Goal: Task Accomplishment & Management: Manage account settings

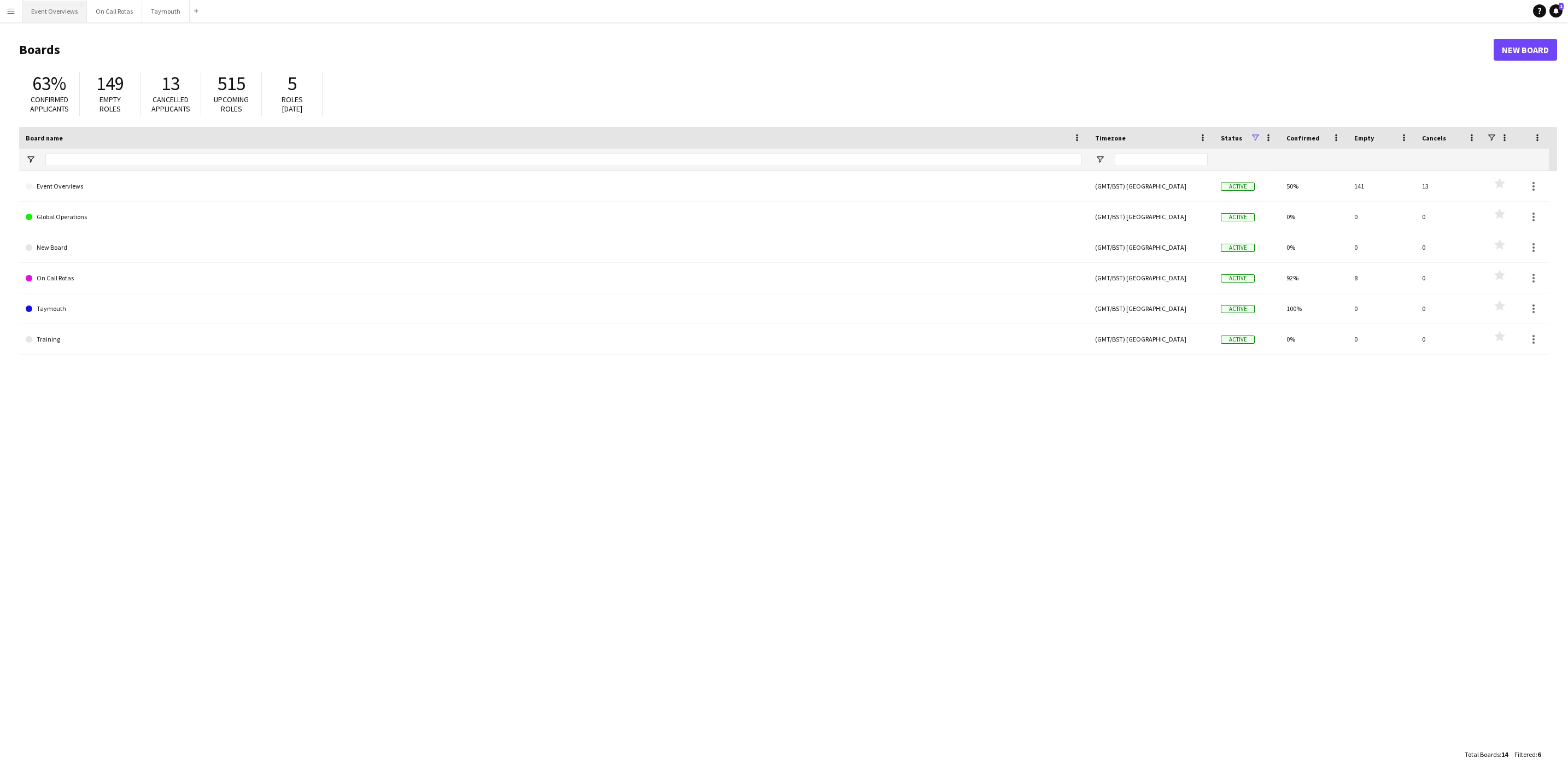
click at [47, 14] on button "Event Overviews Close" at bounding box center [54, 11] width 64 height 21
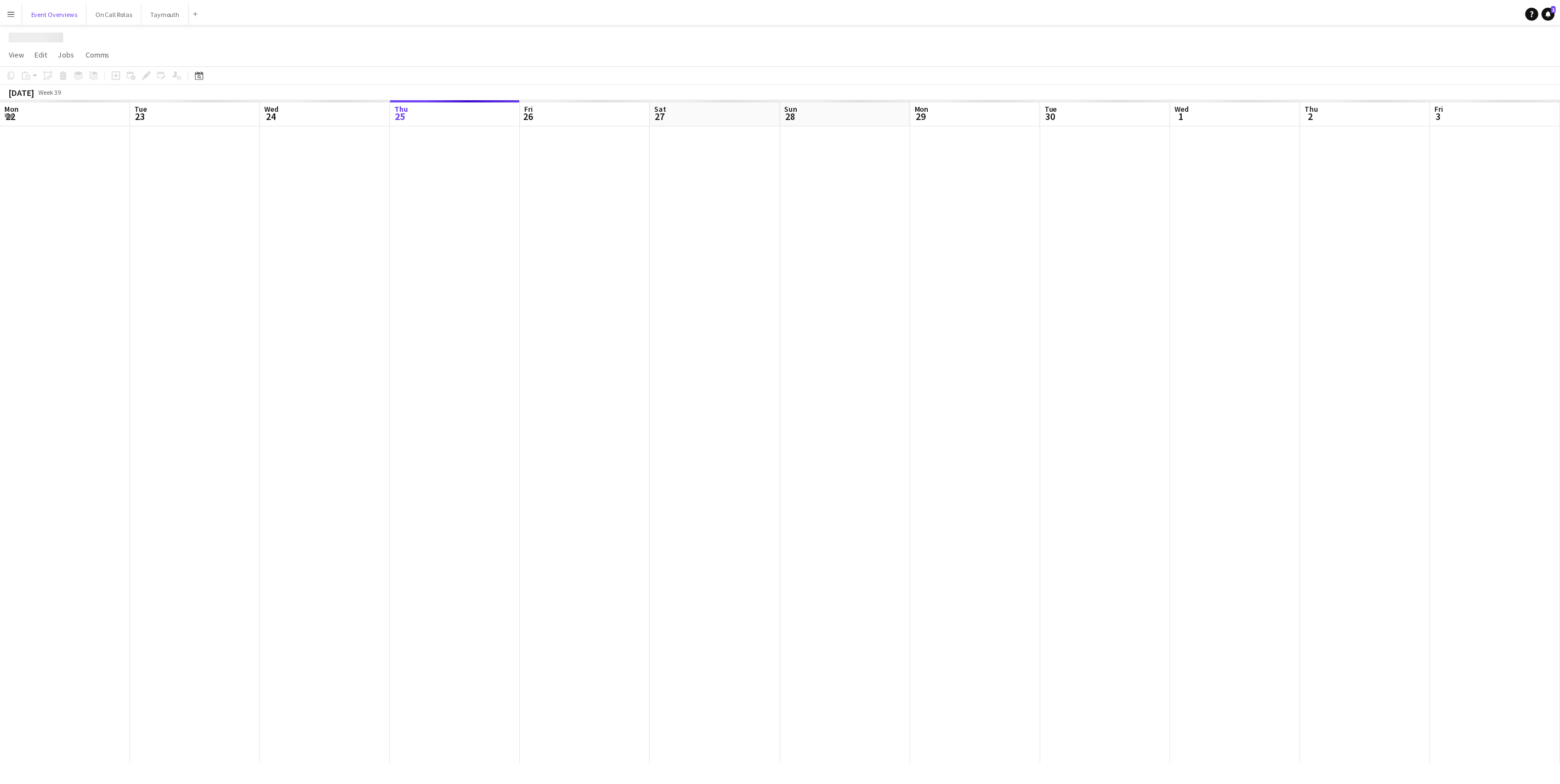
scroll to position [0, 262]
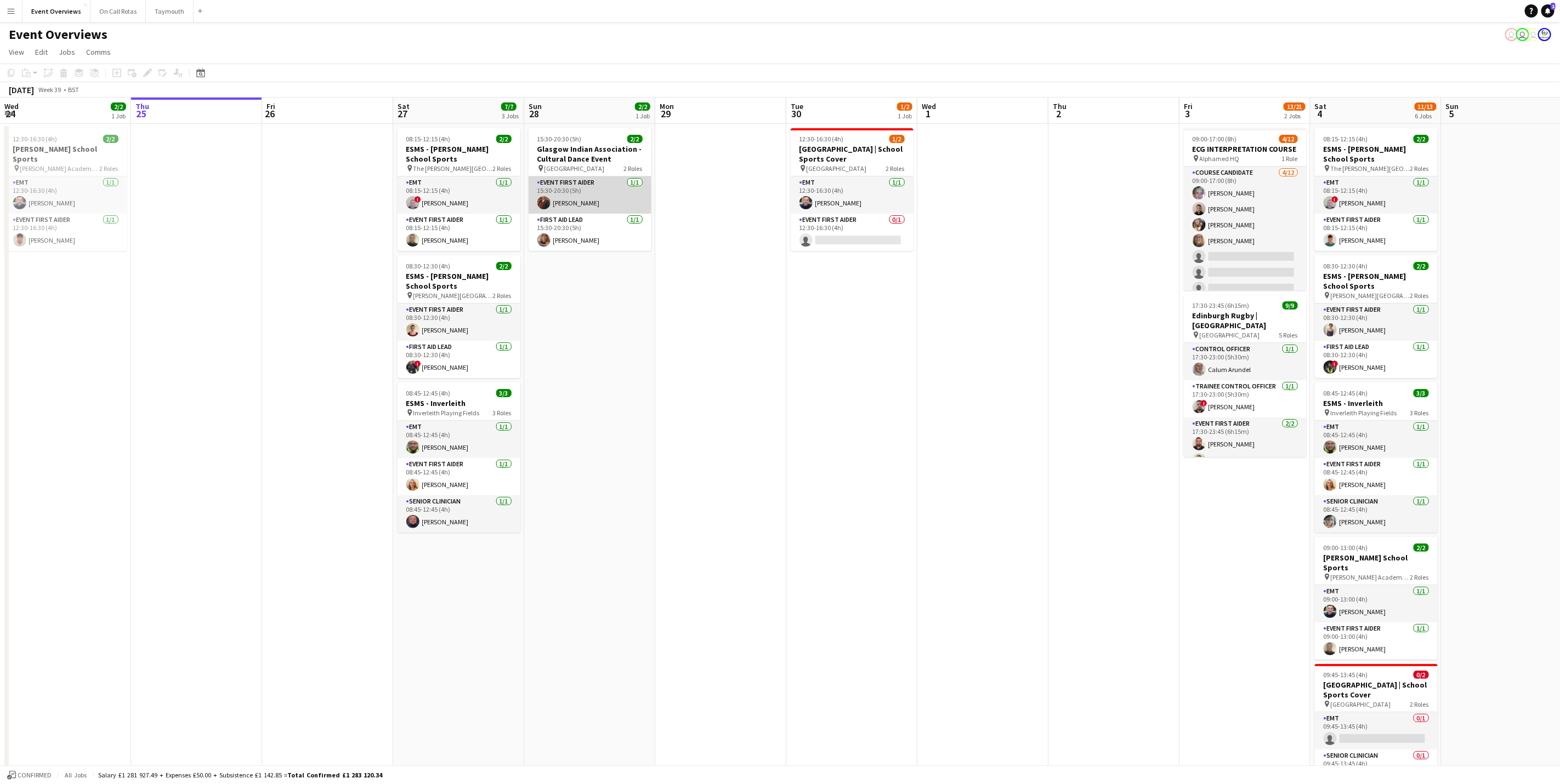
click at [564, 189] on app-card-role "Event First Aider [DATE] 15:30-20:30 (5h) [PERSON_NAME]" at bounding box center [590, 195] width 123 height 37
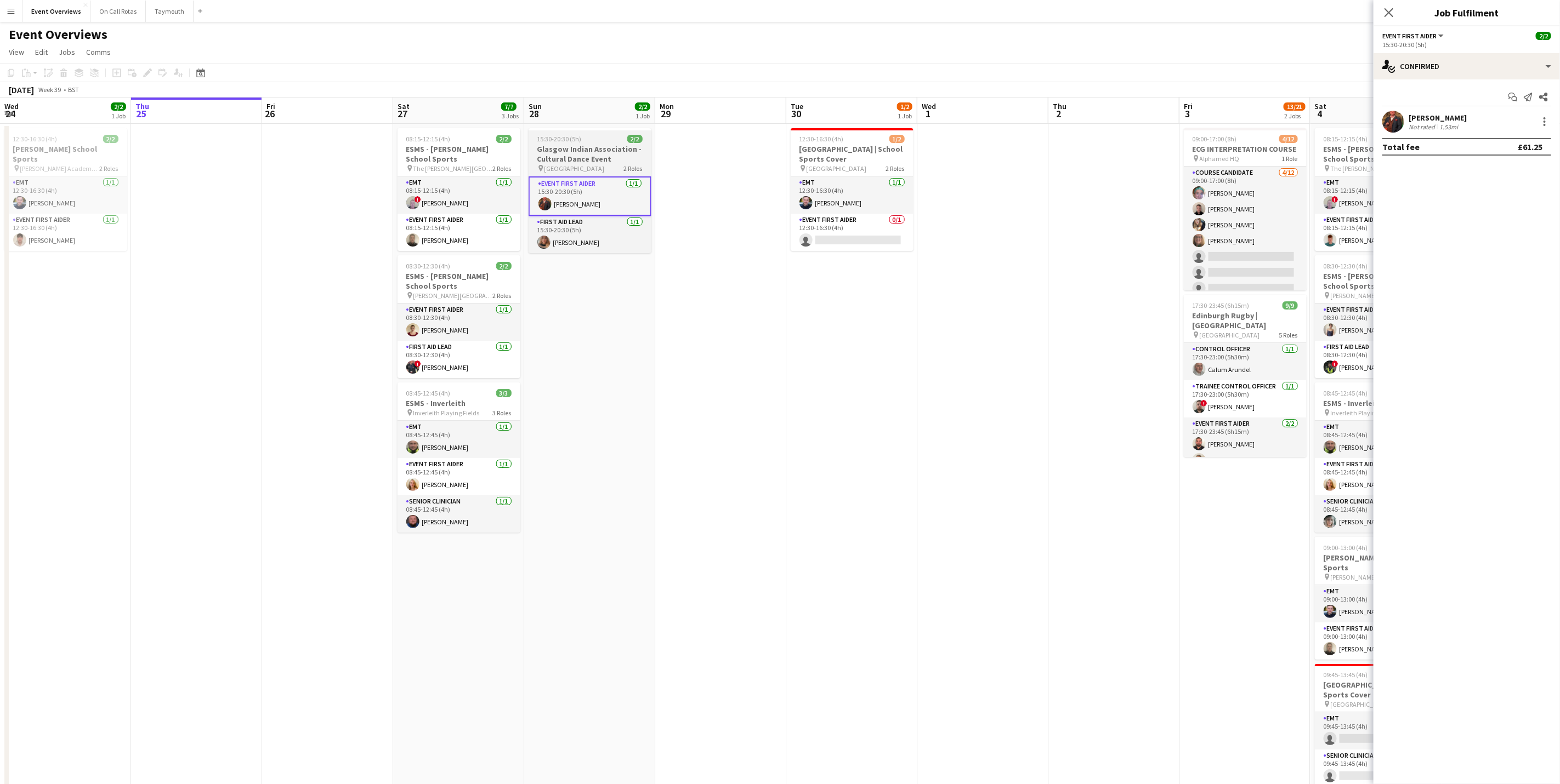
click at [578, 148] on h3 "Glasgow Indian Association - Cultural Dance Event" at bounding box center [590, 153] width 123 height 20
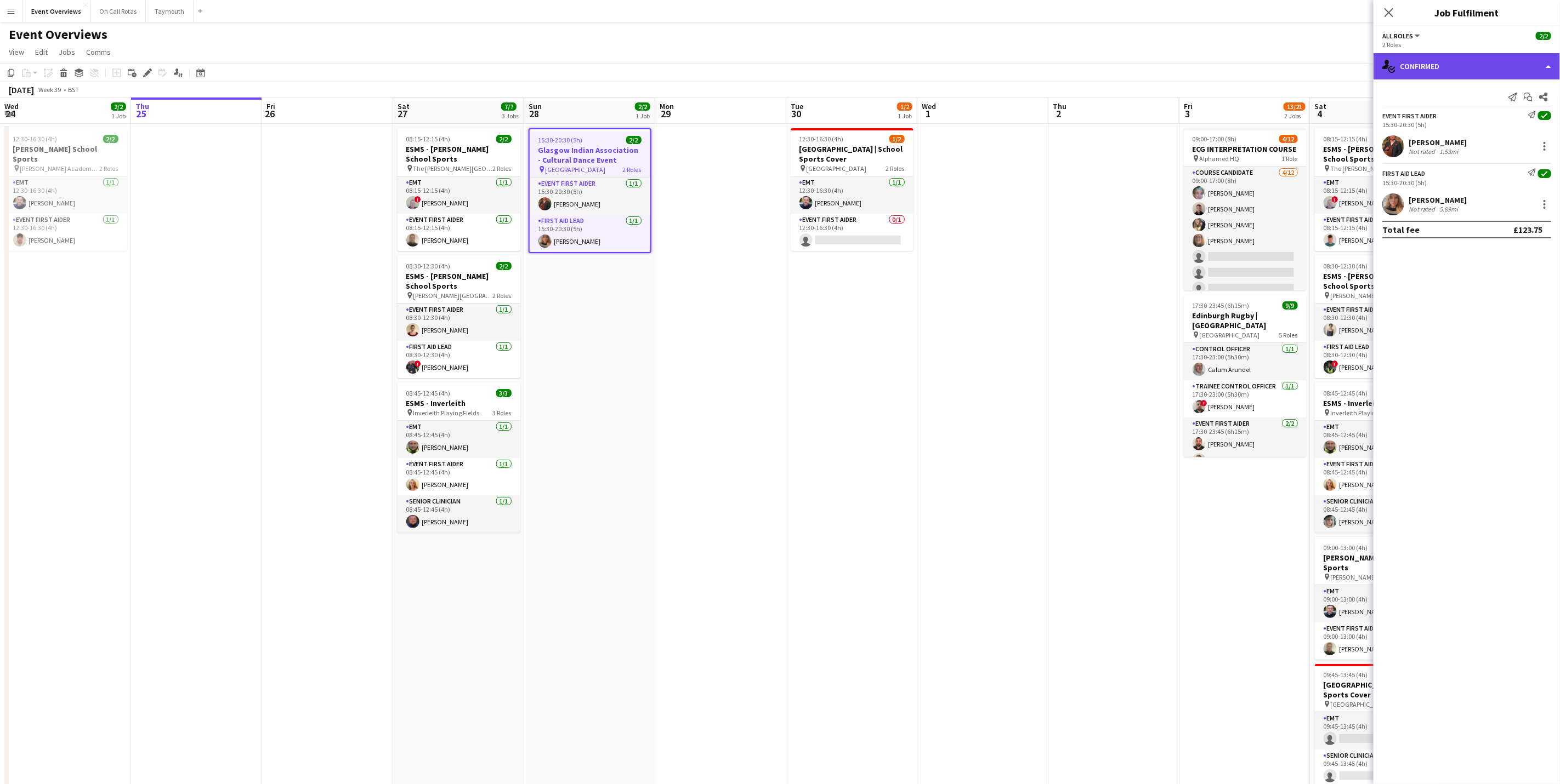
click at [1409, 73] on div "single-neutral-actions-check-2 Confirmed" at bounding box center [1467, 66] width 187 height 26
click at [1487, 120] on div "pen-write Job Details" at bounding box center [1503, 113] width 108 height 21
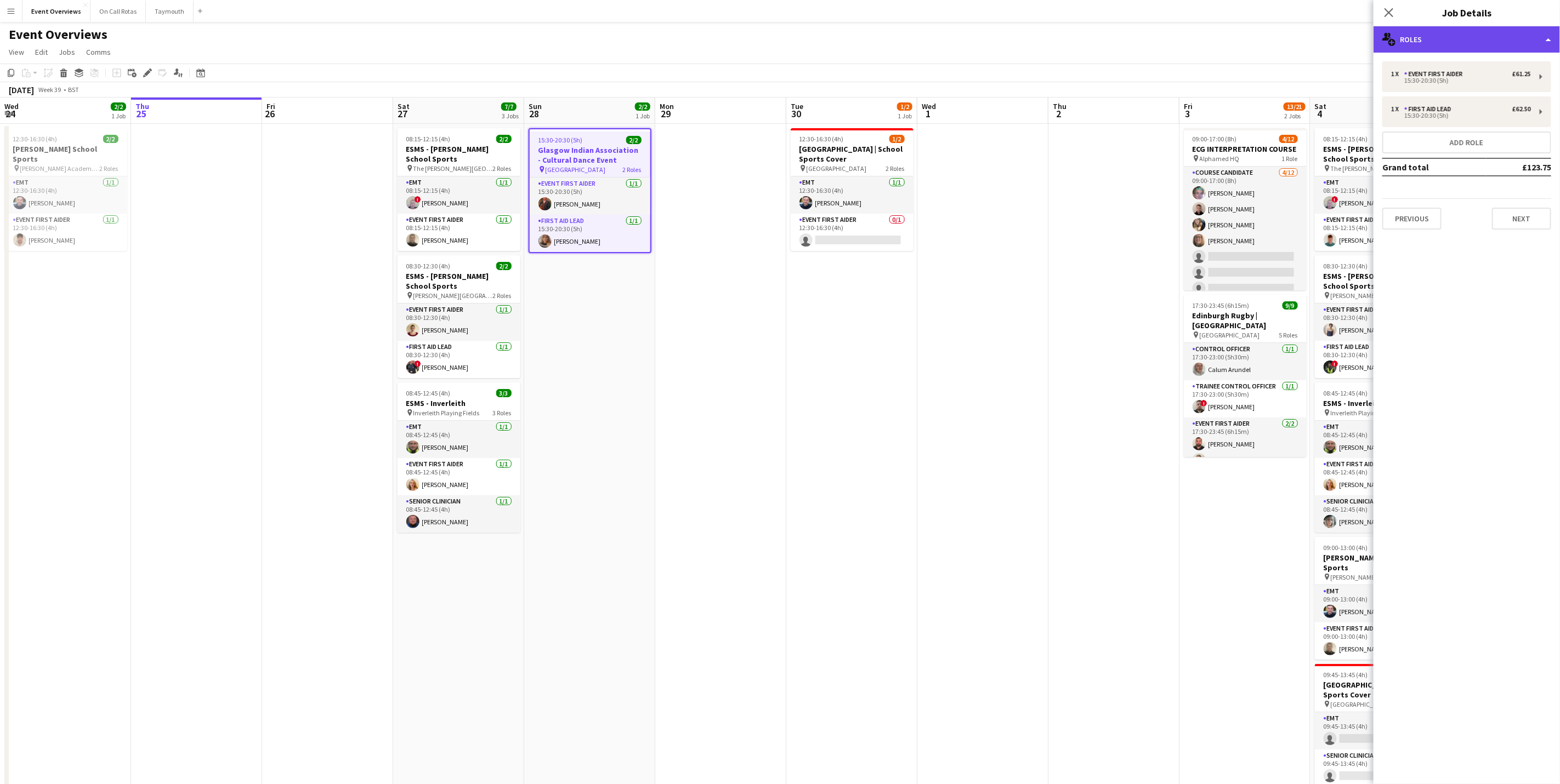
click at [1491, 48] on div "multiple-users-add Roles" at bounding box center [1467, 39] width 187 height 26
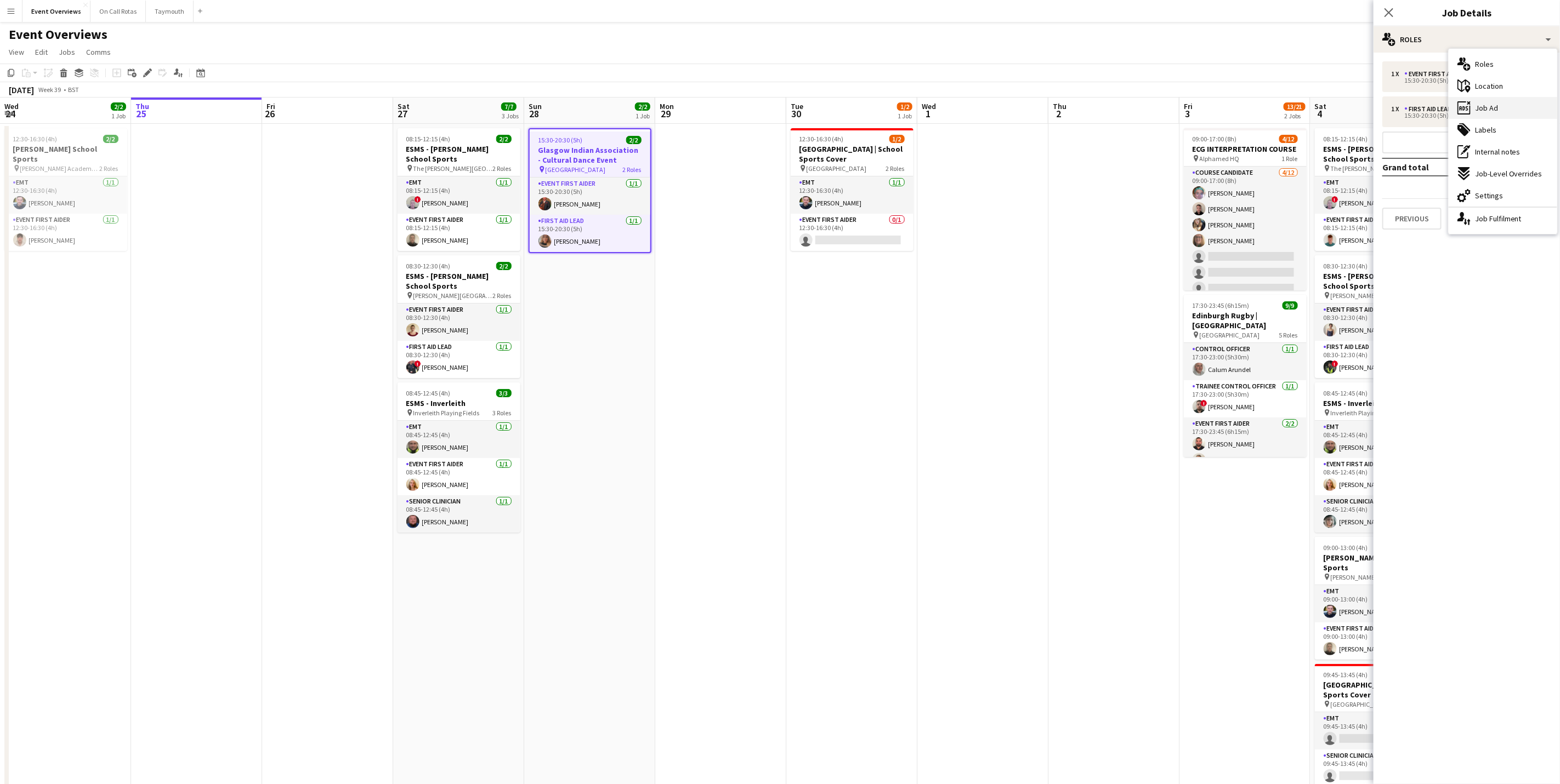
click at [1511, 111] on div "ads-window Job Ad" at bounding box center [1503, 107] width 108 height 21
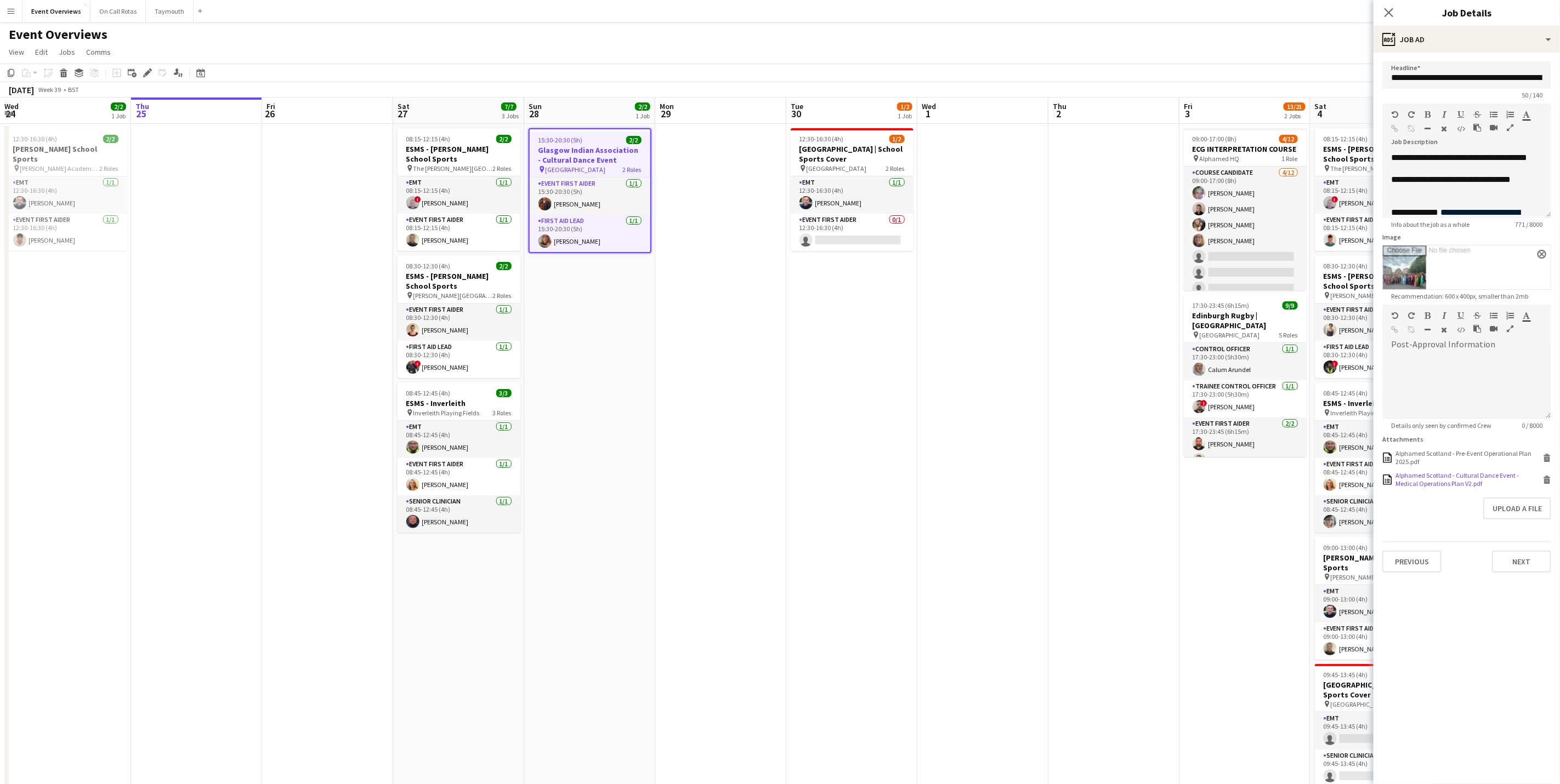
click at [1490, 482] on div "Alphamed Scotland - Cultural Dance Event - Medical Operations Plan V2.pdf" at bounding box center [1468, 480] width 145 height 17
click at [1383, 8] on app-icon "Close pop-in" at bounding box center [1388, 12] width 16 height 16
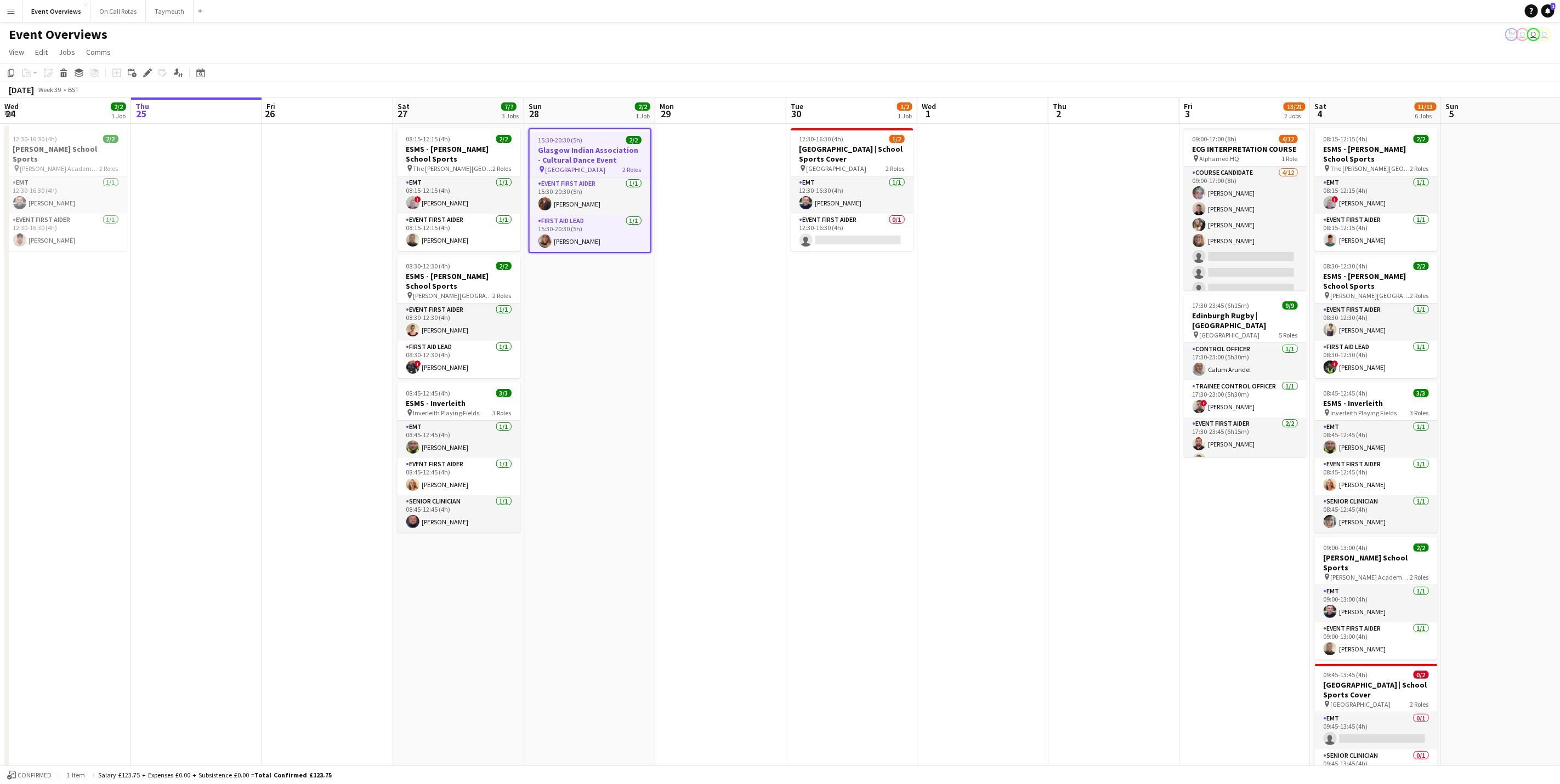
click at [708, 54] on app-page-menu "View Day view expanded Day view collapsed Month view Date picker Jump to [DATE]…" at bounding box center [780, 53] width 1560 height 21
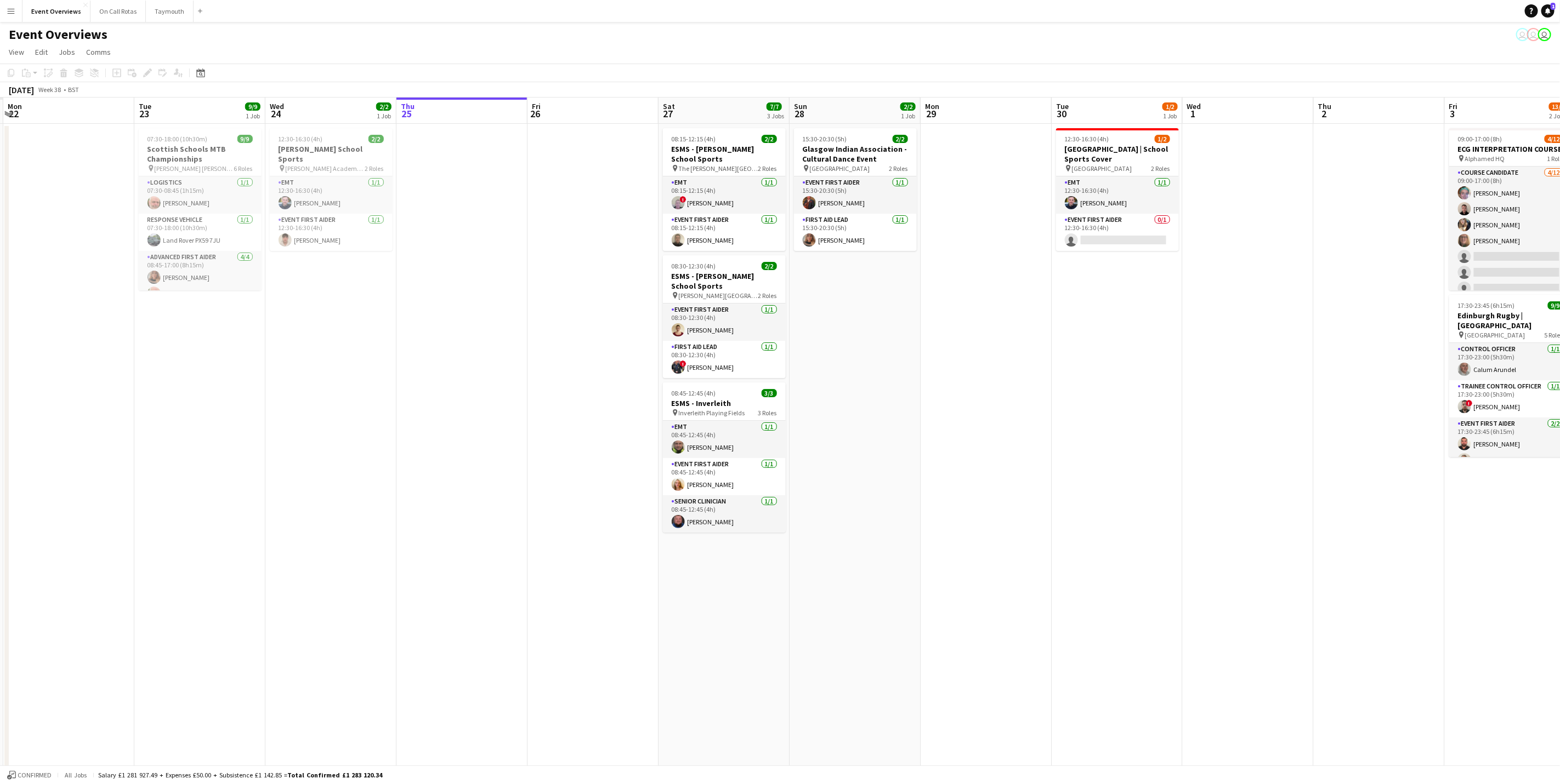
drag, startPoint x: 439, startPoint y: 423, endPoint x: 1025, endPoint y: 404, distance: 586.3
click at [1025, 404] on app-calendar-viewport "Fri 19 Sat 20 Sun 21 Mon 22 Tue 23 9/9 1 Job Wed 24 2/2 1 Job Thu 25 Fri 26 Sat…" at bounding box center [780, 520] width 1560 height 844
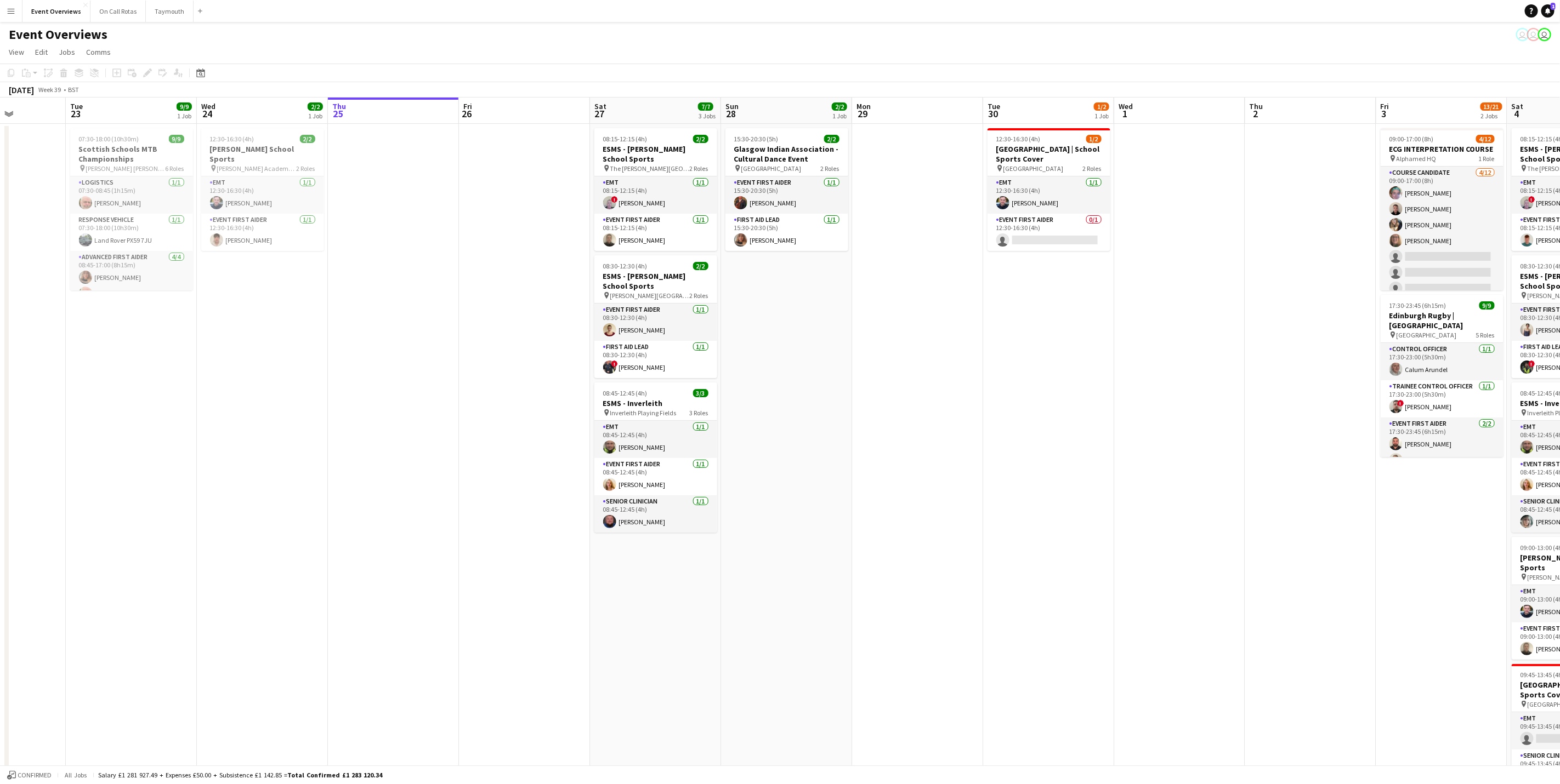
drag, startPoint x: 1025, startPoint y: 404, endPoint x: 695, endPoint y: 419, distance: 330.3
click at [695, 419] on app-calendar-viewport "Sat 20 30/30 4 Jobs Sun 21 17/17 1 Job Mon 22 Tue 23 9/9 1 Job Wed 24 2/2 1 Job…" at bounding box center [780, 520] width 1560 height 844
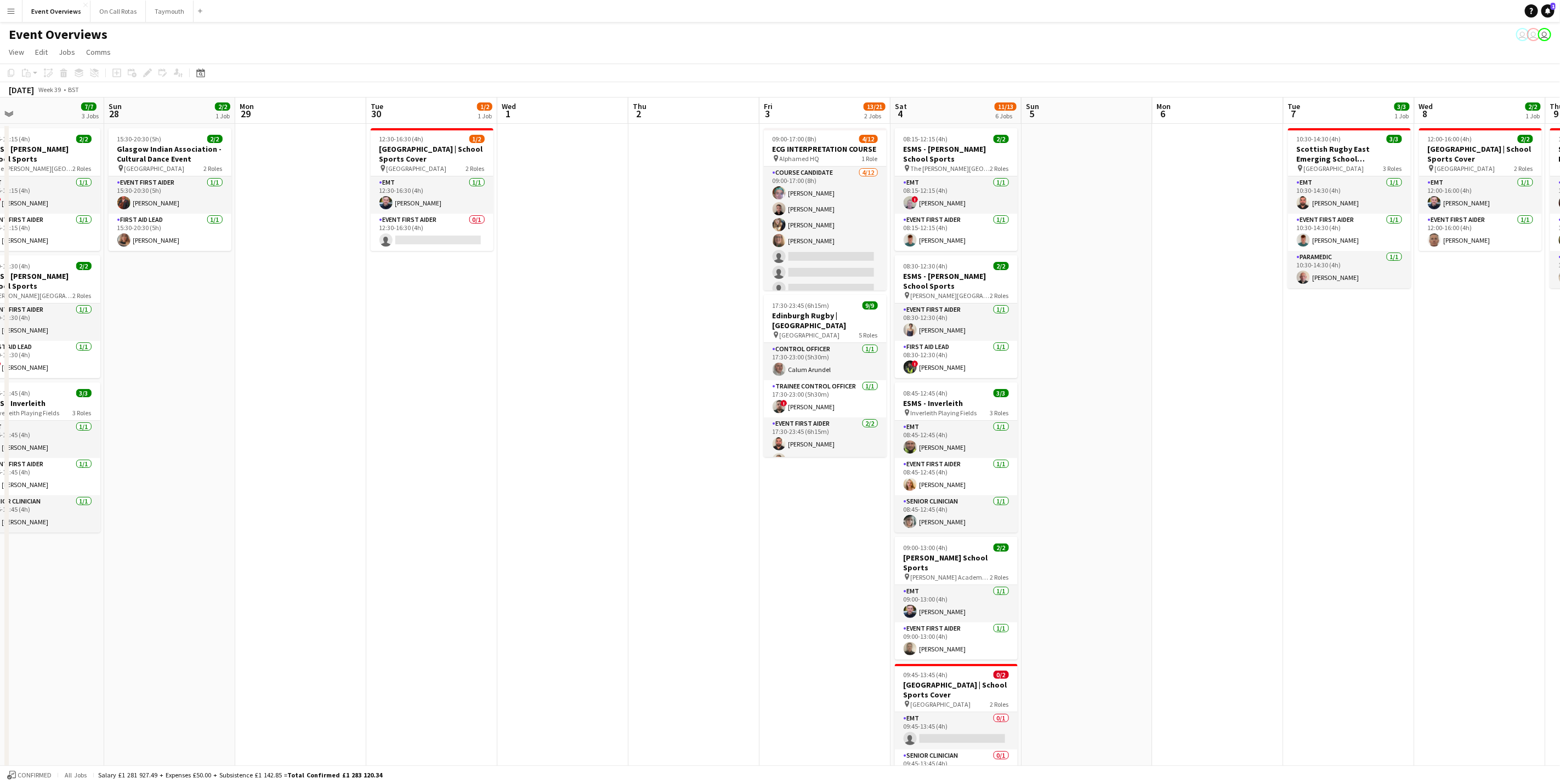
drag, startPoint x: 709, startPoint y: 375, endPoint x: 558, endPoint y: 360, distance: 151.7
click at [558, 360] on app-calendar-viewport "Wed 24 2/2 1 Job Thu 25 Fri 26 Sat 27 7/7 3 Jobs Sun 28 2/2 1 Job Mon 29 Tue 30…" at bounding box center [780, 520] width 1560 height 844
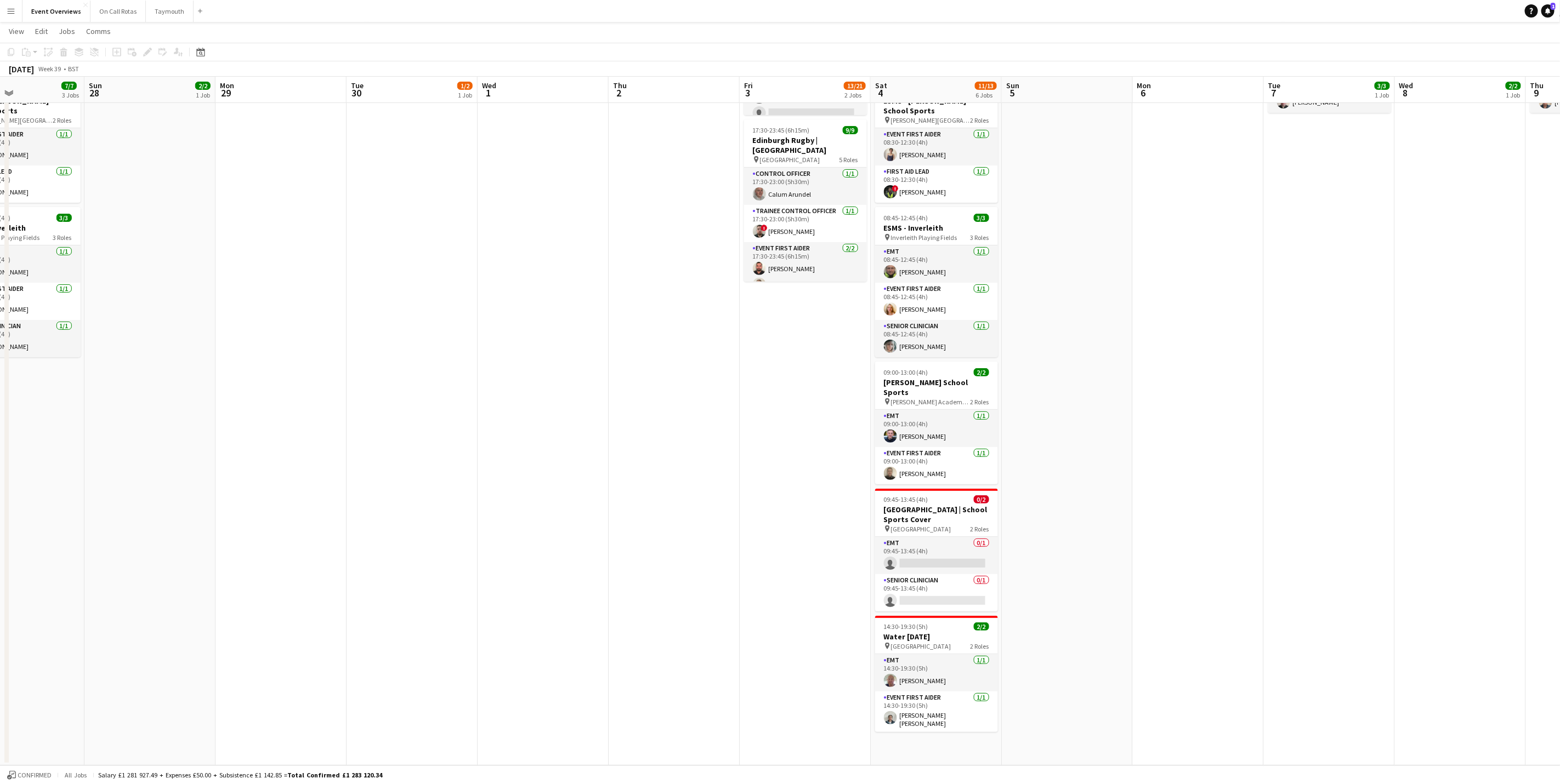
scroll to position [0, 365]
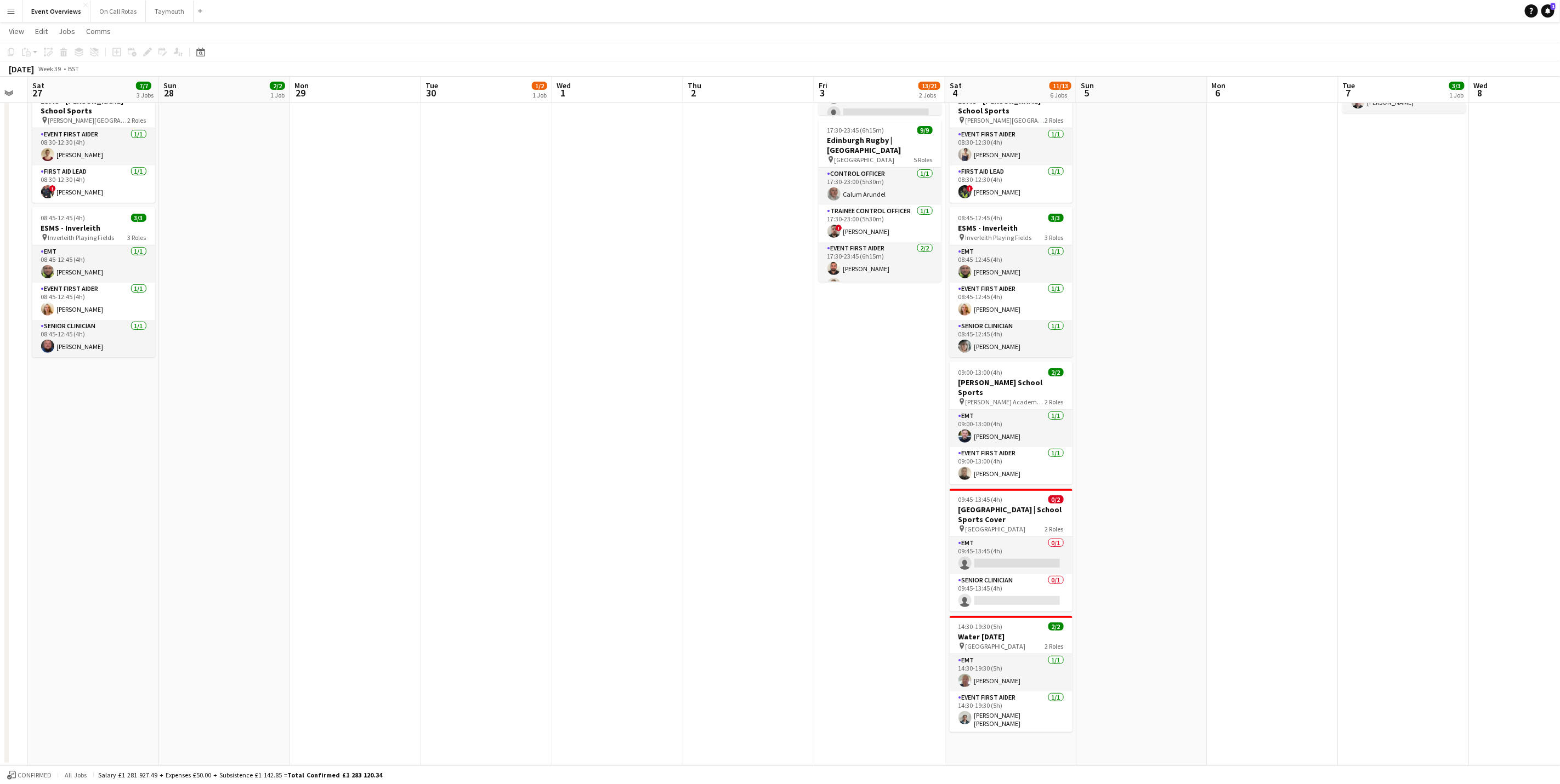
click at [1170, 484] on app-calendar-viewport "Wed 24 2/2 1 Job Thu 25 Fri 26 Sat 27 7/7 3 Jobs Sun 28 2/2 1 Job Mon 29 Tue 30…" at bounding box center [780, 316] width 1560 height 897
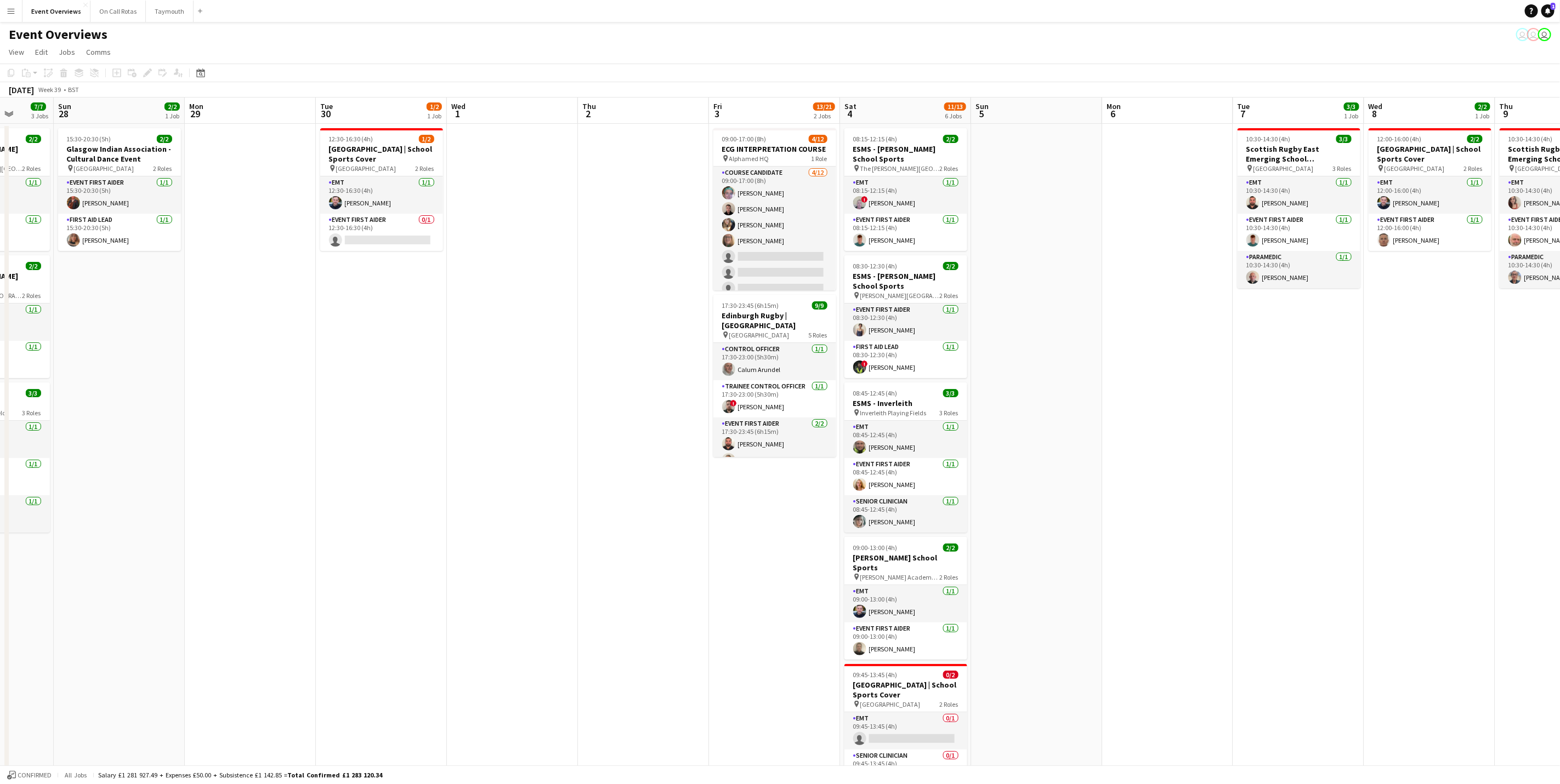
scroll to position [0, 354]
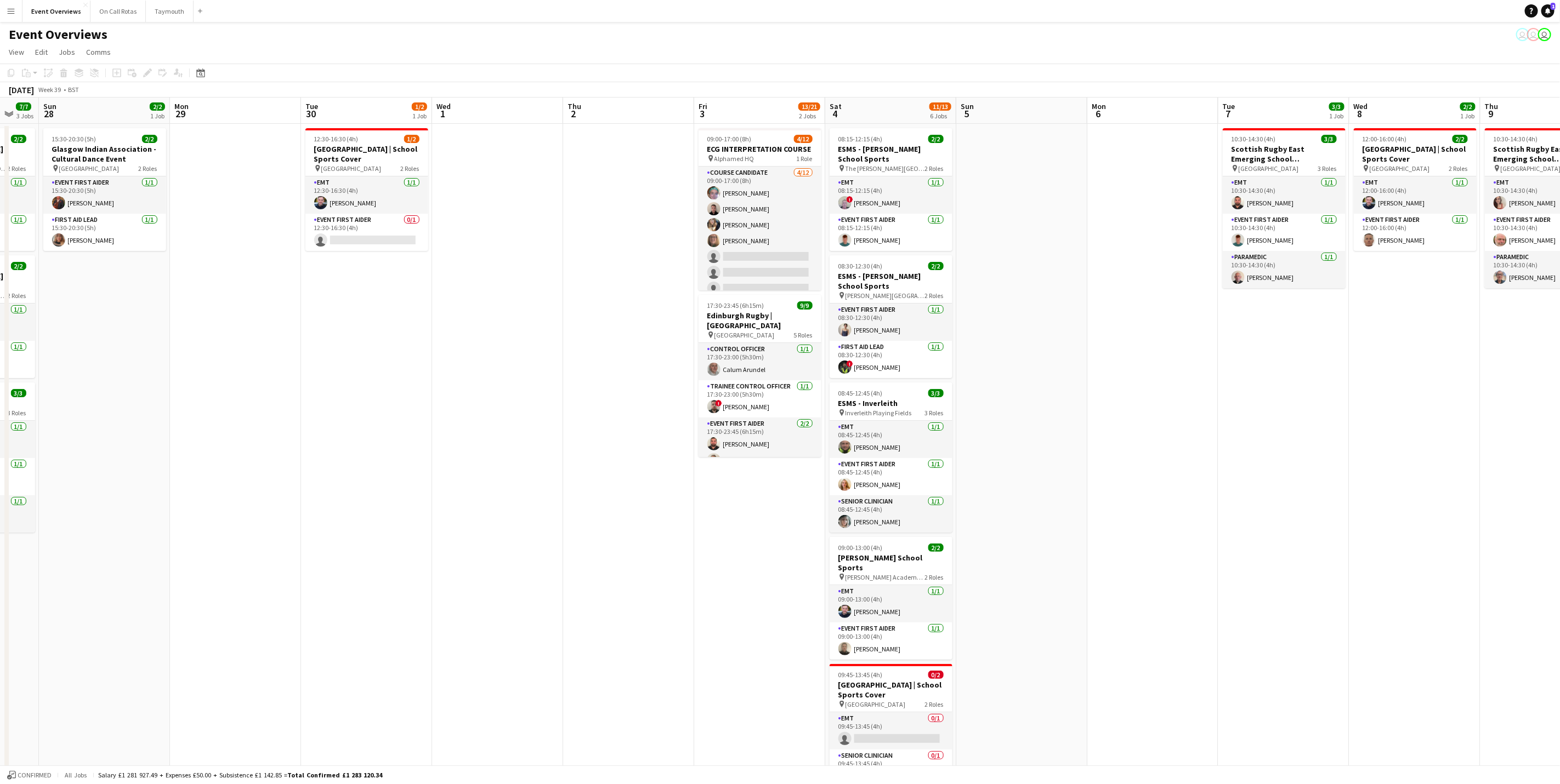
drag, startPoint x: 438, startPoint y: 455, endPoint x: 307, endPoint y: 401, distance: 141.7
click at [307, 401] on app-calendar-viewport "Thu 25 Fri 26 Sat 27 7/7 3 Jobs Sun 28 2/2 1 Job Mon 29 Tue 30 1/2 1 Job Wed 1 …" at bounding box center [780, 520] width 1560 height 844
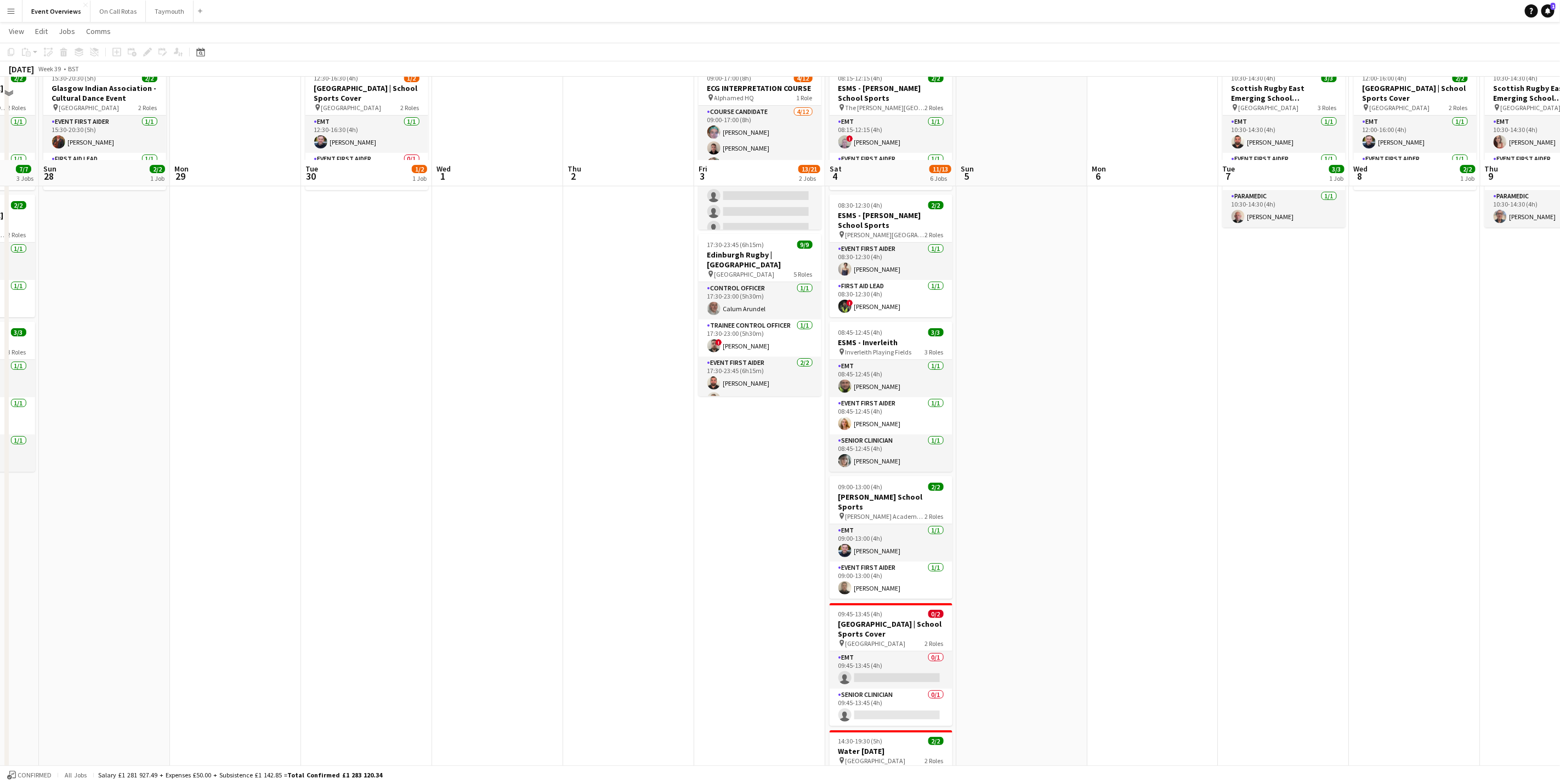
scroll to position [0, 0]
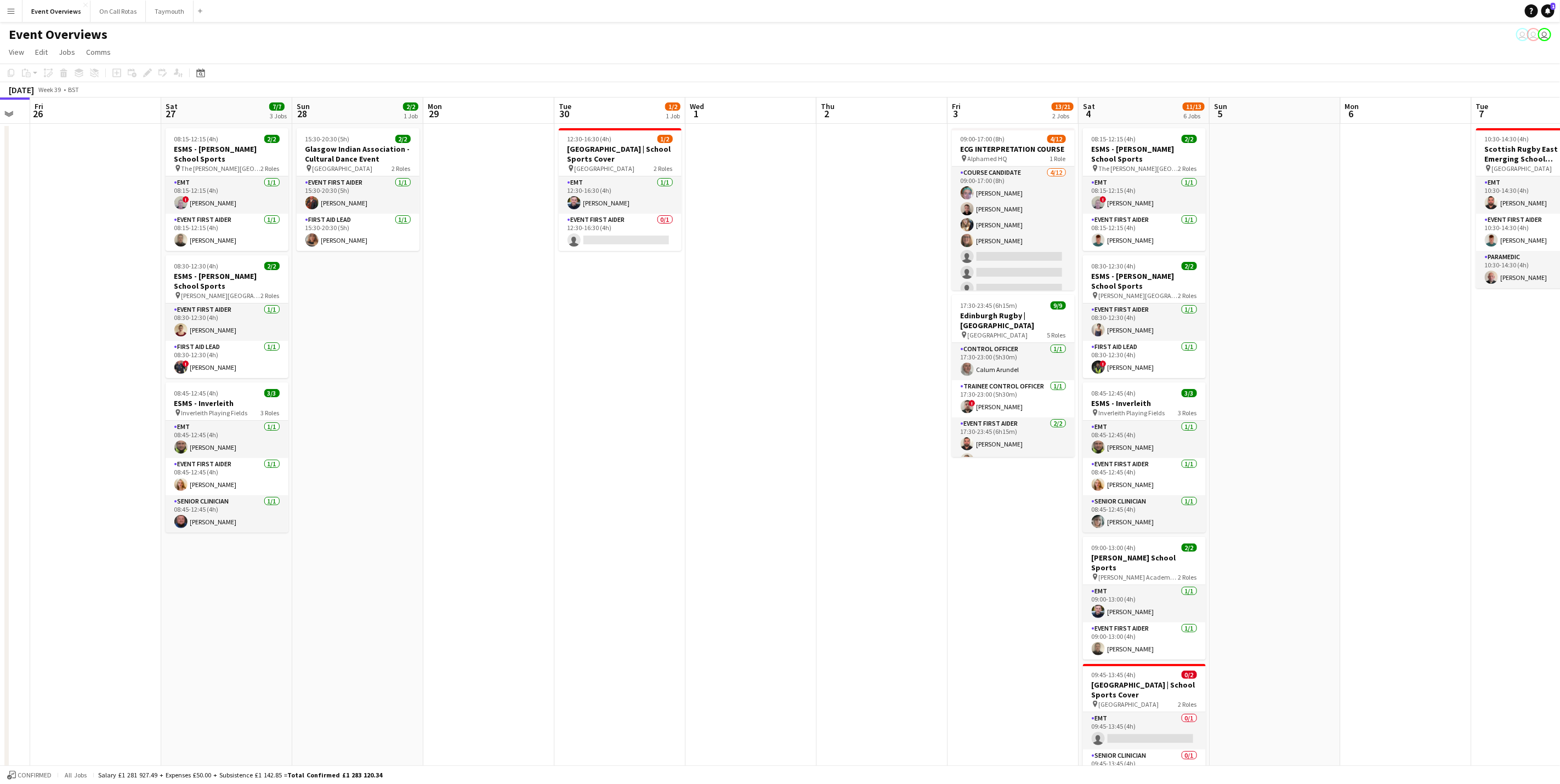
drag, startPoint x: 449, startPoint y: 353, endPoint x: 524, endPoint y: 349, distance: 75.1
click at [524, 349] on app-calendar-viewport "Wed 24 2/2 1 Job Thu 25 Fri 26 Sat 27 7/7 3 Jobs Sun 28 2/2 1 Job Mon 29 Tue 30…" at bounding box center [780, 520] width 1560 height 844
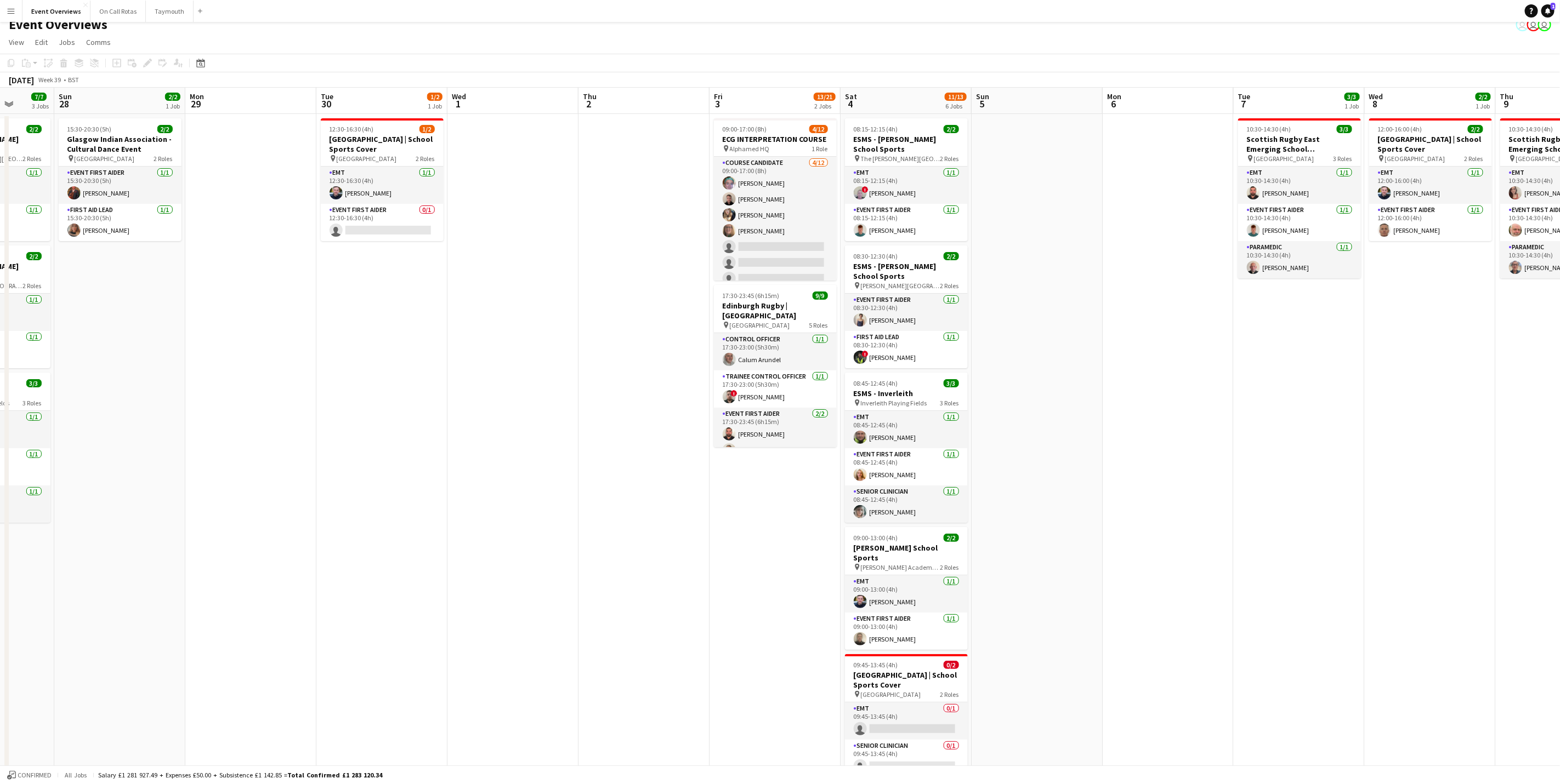
scroll to position [0, 402]
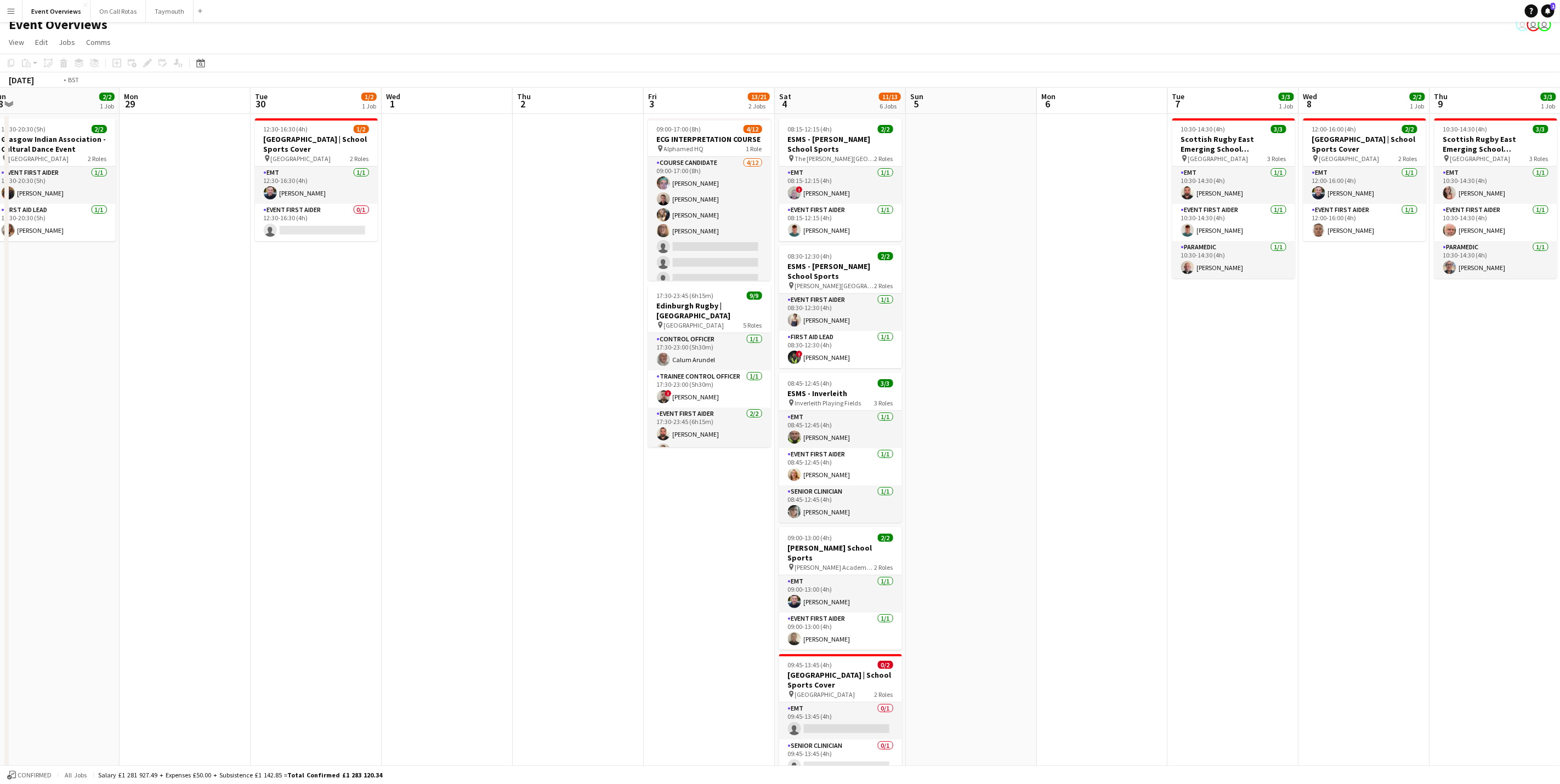
drag, startPoint x: 564, startPoint y: 456, endPoint x: 425, endPoint y: 423, distance: 142.9
click at [425, 423] on app-calendar-viewport "Thu 25 Fri 26 Sat 27 7/7 3 Jobs Sun 28 2/2 1 Job Mon 29 Tue 30 1/2 1 Job Wed 1 …" at bounding box center [780, 510] width 1560 height 844
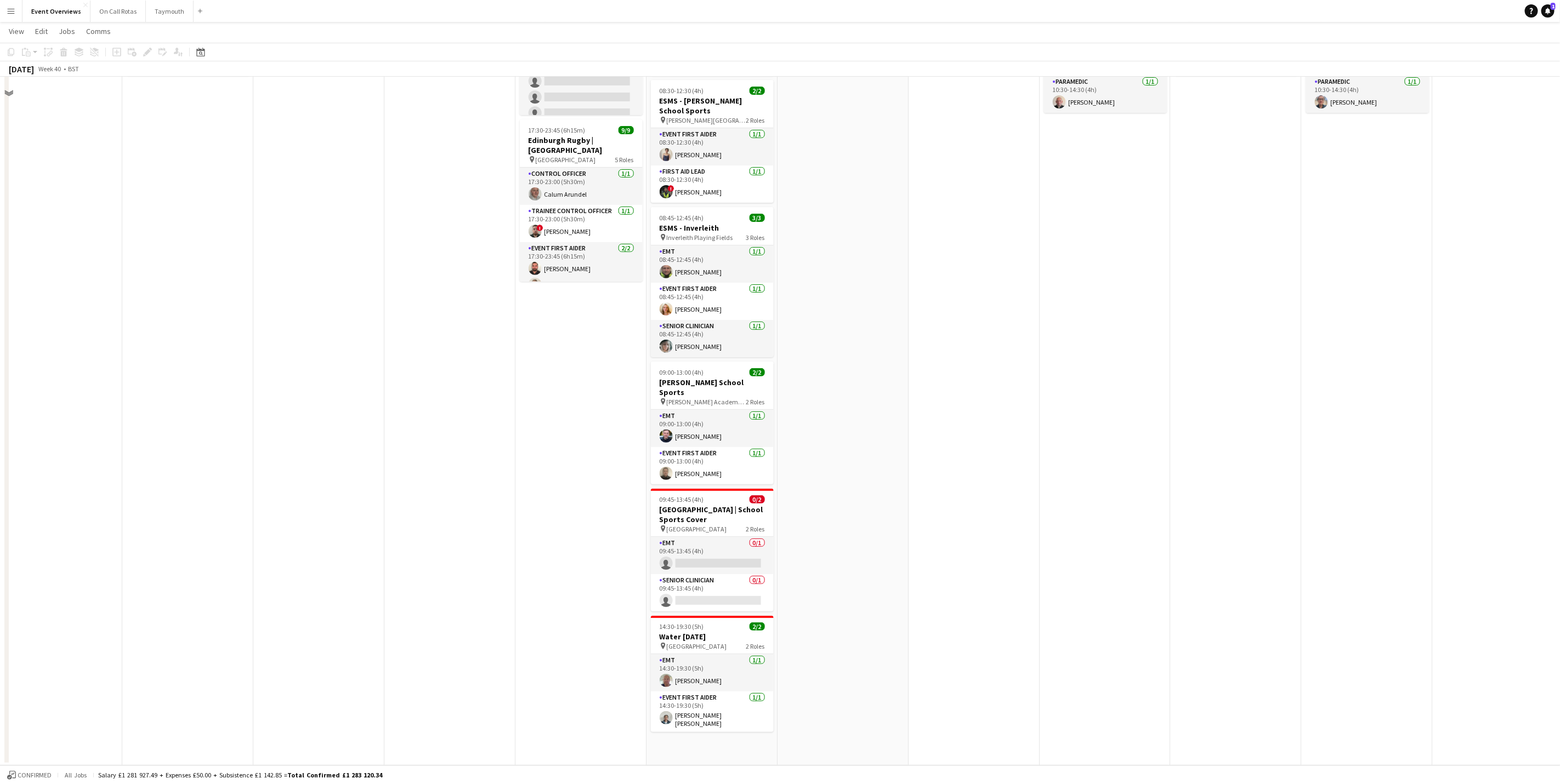
scroll to position [0, 0]
